Goal: Complete application form

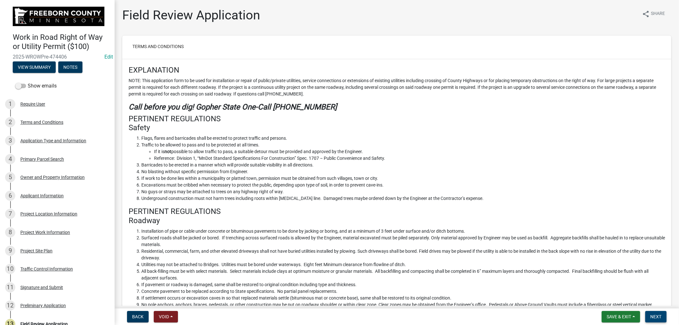
click at [657, 317] on span "Next" at bounding box center [655, 316] width 11 height 5
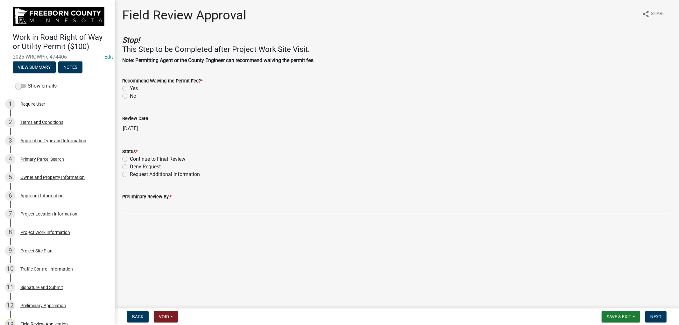
click at [130, 88] on label "Yes" at bounding box center [134, 89] width 8 height 8
click at [130, 88] on input "Yes" at bounding box center [132, 87] width 4 height 4
radio input "true"
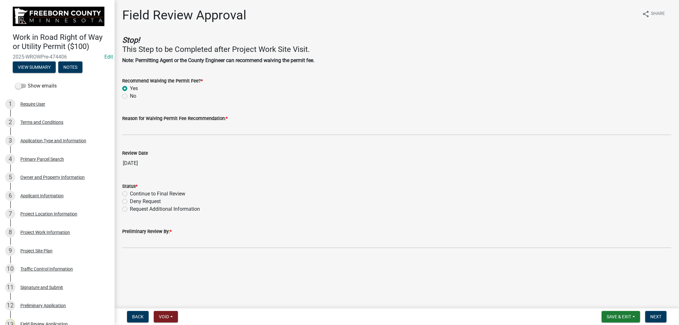
click at [130, 96] on label "No" at bounding box center [133, 96] width 6 height 8
click at [130, 96] on input "No" at bounding box center [132, 94] width 4 height 4
radio input "true"
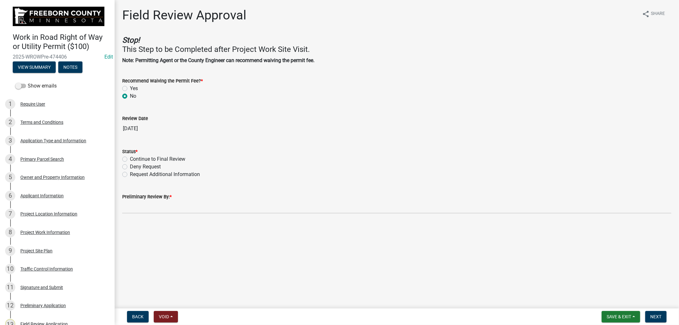
click at [130, 158] on label "Continue to Final Review" at bounding box center [157, 159] width 55 height 8
click at [130, 158] on input "Continue to Final Review" at bounding box center [132, 157] width 4 height 4
radio input "true"
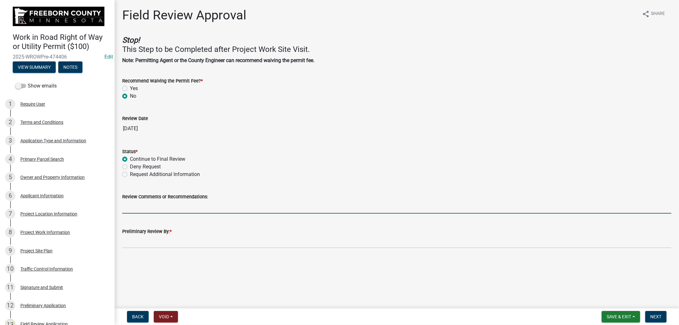
click at [174, 208] on input "Review Comments or Recommendations:" at bounding box center [396, 206] width 549 height 13
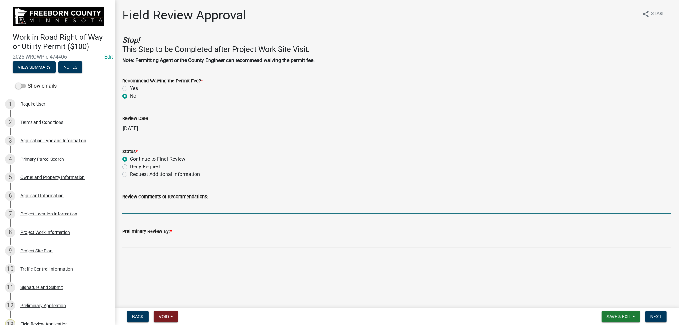
click at [150, 243] on input "Preliminary Review By: *" at bounding box center [396, 241] width 549 height 13
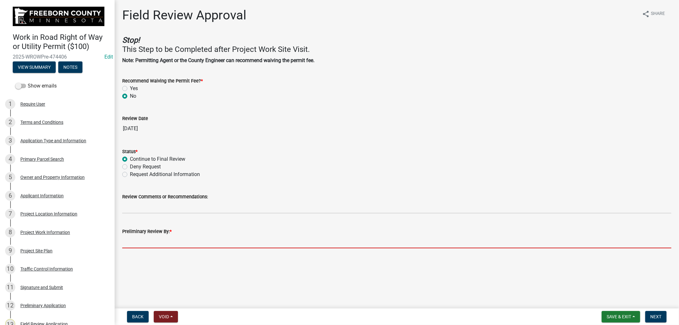
type input "[PERSON_NAME]"
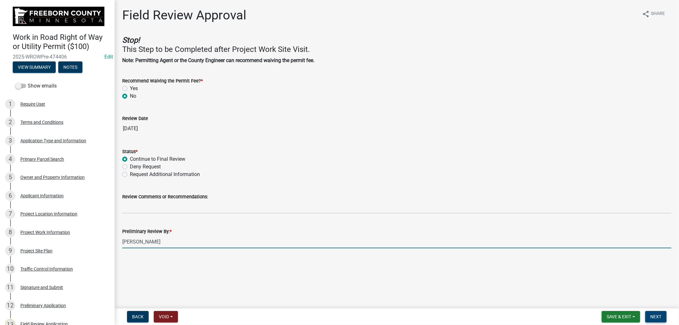
click at [657, 314] on span "Next" at bounding box center [655, 316] width 11 height 5
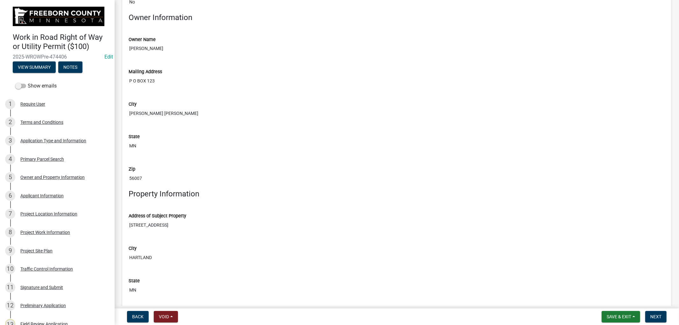
scroll to position [1131, 0]
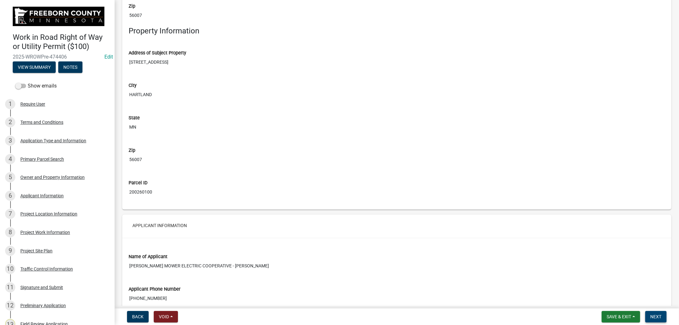
click at [657, 316] on span "Next" at bounding box center [655, 316] width 11 height 5
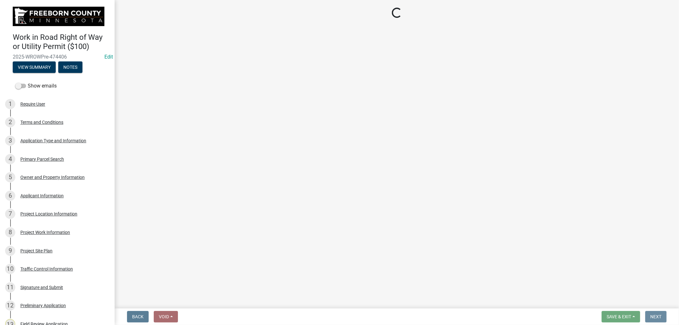
scroll to position [0, 0]
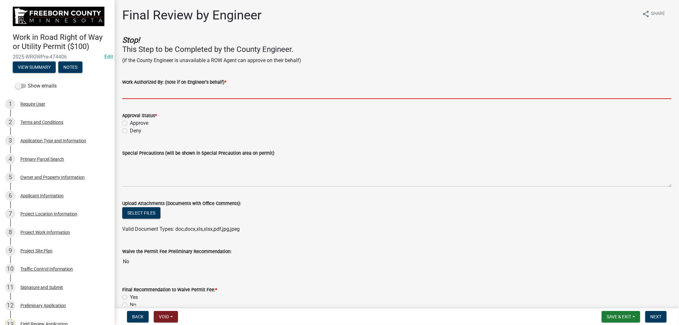
click at [140, 93] on input "Work Authorized By: (note if on Engineer's behalf) *" at bounding box center [396, 92] width 549 height 13
type input "[PERSON_NAME]"
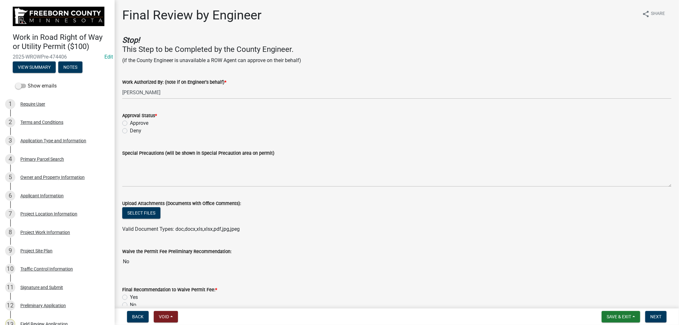
click at [130, 121] on label "Approve" at bounding box center [139, 123] width 18 height 8
click at [130, 121] on input "Approve" at bounding box center [132, 121] width 4 height 4
radio input "true"
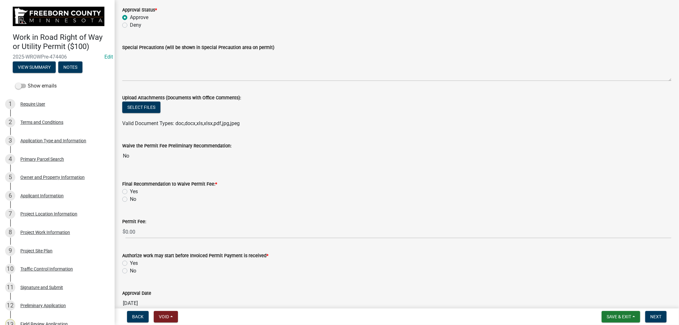
scroll to position [106, 0]
click at [130, 197] on label "No" at bounding box center [133, 199] width 6 height 8
click at [130, 197] on input "No" at bounding box center [132, 197] width 4 height 4
radio input "true"
click at [130, 262] on label "Yes" at bounding box center [134, 263] width 8 height 8
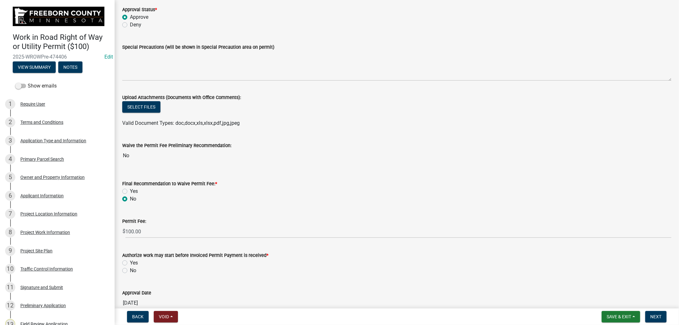
click at [130, 262] on input "Yes" at bounding box center [132, 261] width 4 height 4
radio input "true"
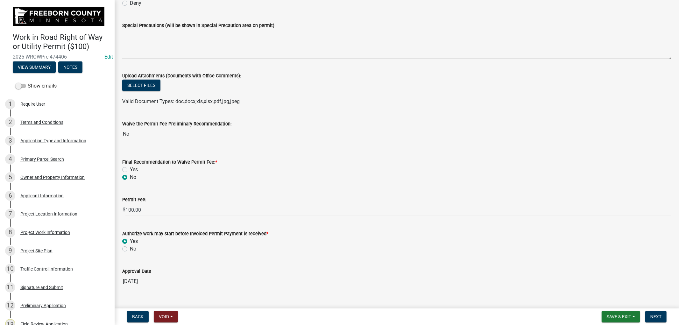
scroll to position [139, 0]
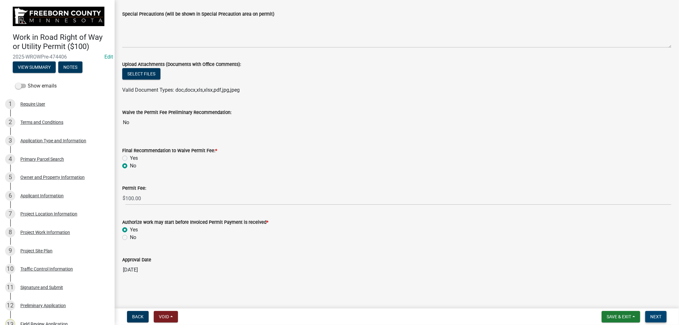
click at [659, 318] on span "Next" at bounding box center [655, 316] width 11 height 5
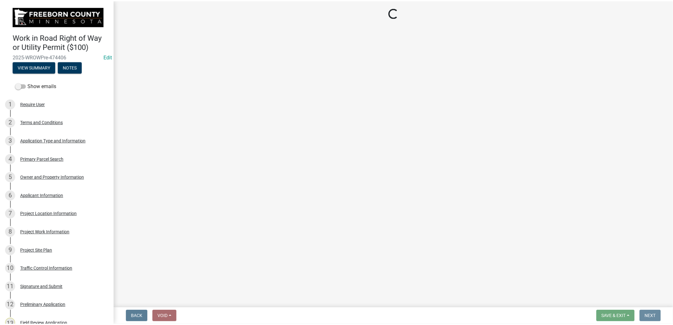
scroll to position [0, 0]
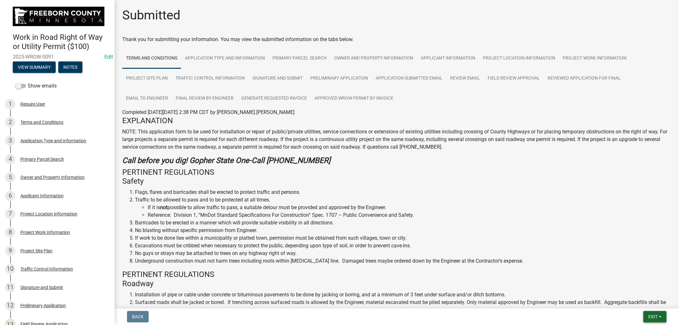
click at [654, 316] on span "Exit" at bounding box center [652, 316] width 9 height 5
click at [635, 300] on button "Save & Exit" at bounding box center [640, 299] width 51 height 15
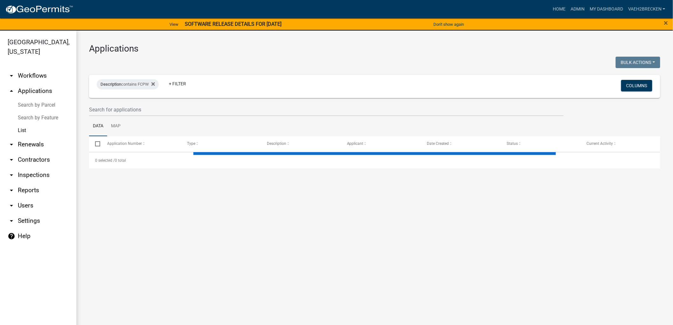
select select "3: 100"
